Goal: Find contact information: Find contact information

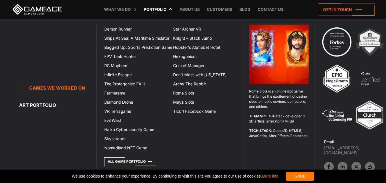
scroll to position [1599, 0]
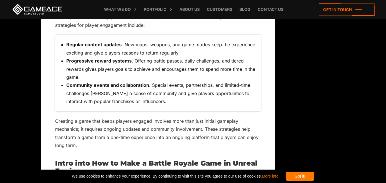
click at [314, 177] on div "Got it!" at bounding box center [300, 176] width 29 height 9
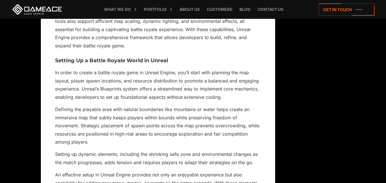
scroll to position [1885, 0]
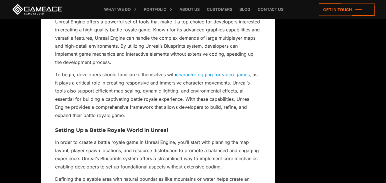
click at [196, 76] on link "character rigging for video games" at bounding box center [213, 75] width 74 height 6
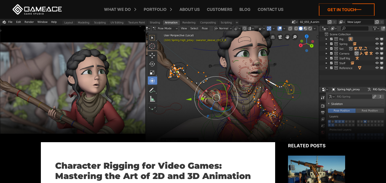
click at [331, 9] on icon at bounding box center [347, 9] width 56 height 12
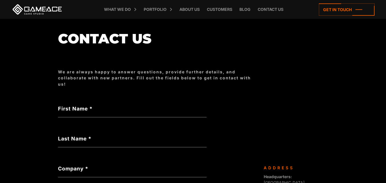
scroll to position [57, 0]
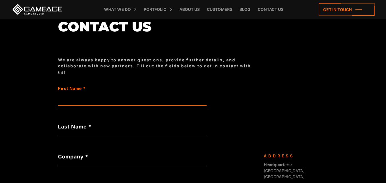
click at [105, 103] on input "First Name *" at bounding box center [132, 98] width 149 height 13
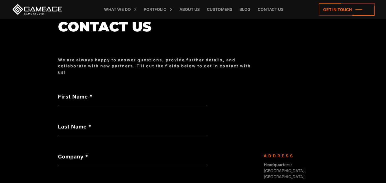
click at [93, 127] on label "Last Name *" at bounding box center [132, 127] width 149 height 8
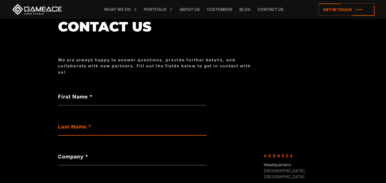
click at [93, 127] on input "Last Name *" at bounding box center [132, 128] width 149 height 13
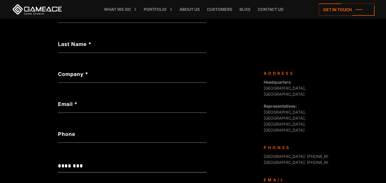
scroll to position [143, 0]
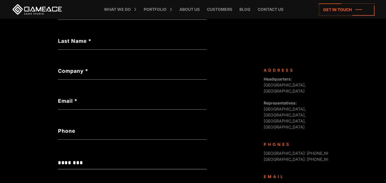
click at [85, 104] on label "Email *" at bounding box center [132, 101] width 149 height 8
click at [85, 104] on input "Email *" at bounding box center [132, 103] width 149 height 13
click at [85, 130] on label "Phone" at bounding box center [132, 131] width 149 height 8
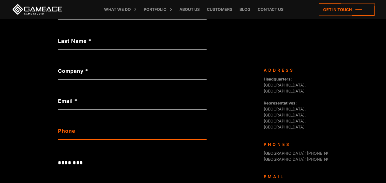
click at [85, 130] on input "Phone" at bounding box center [132, 133] width 149 height 13
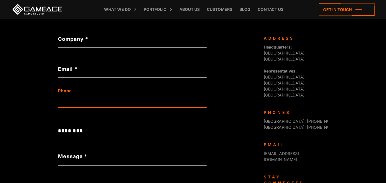
scroll to position [200, 0]
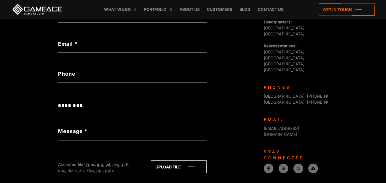
drag, startPoint x: 83, startPoint y: 99, endPoint x: 83, endPoint y: 125, distance: 26.6
click at [83, 99] on form "**********" at bounding box center [132, 87] width 149 height 277
click at [84, 134] on label "Message *" at bounding box center [72, 131] width 29 height 8
click at [84, 134] on textarea "Message *" at bounding box center [132, 134] width 149 height 14
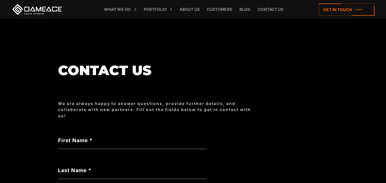
scroll to position [0, 0]
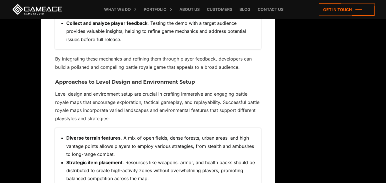
scroll to position [1227, 0]
